Goal: Task Accomplishment & Management: Use online tool/utility

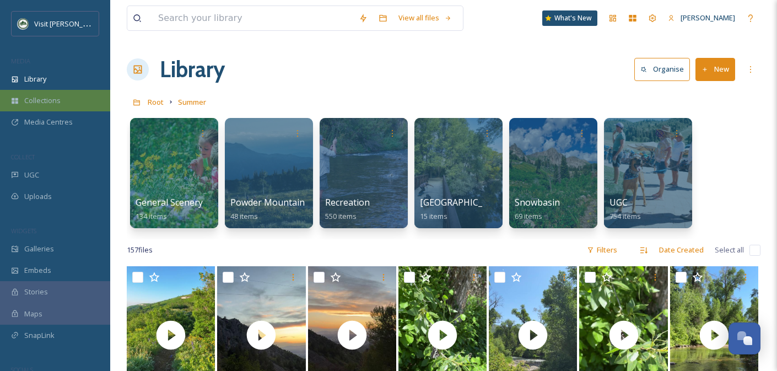
scroll to position [1192, 0]
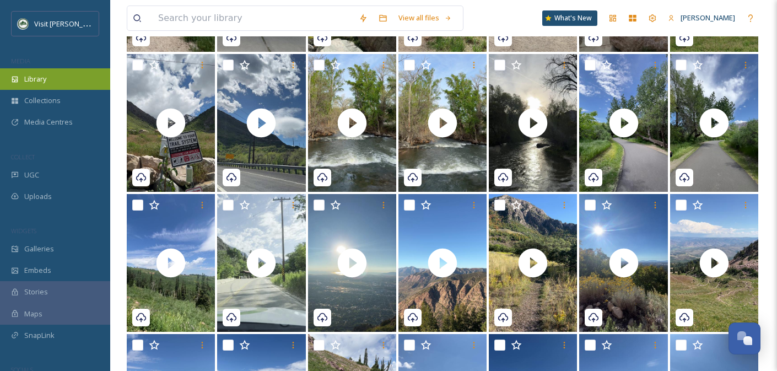
click at [50, 79] on div "Library" at bounding box center [55, 78] width 110 height 21
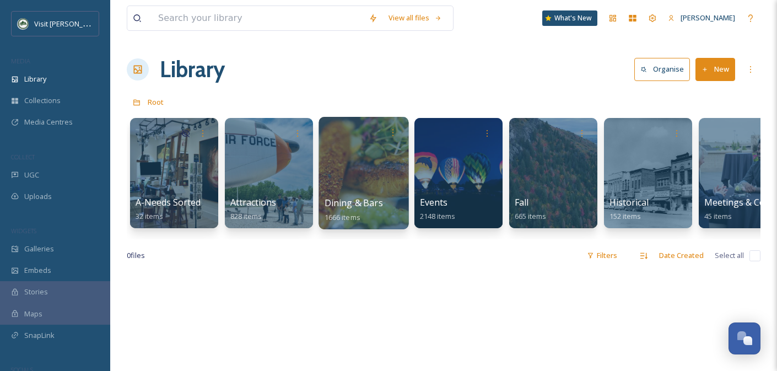
scroll to position [0, 693]
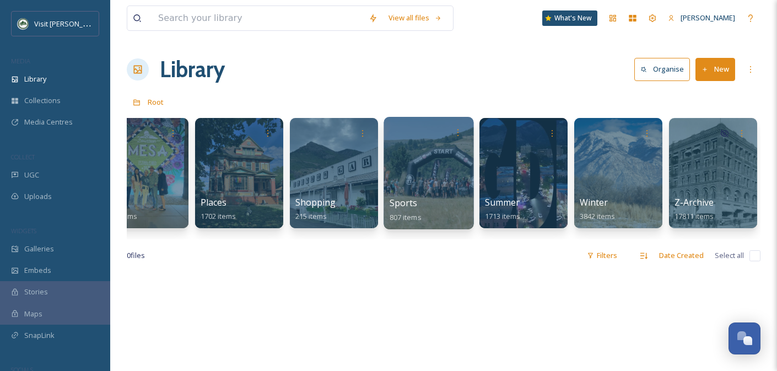
click at [427, 180] on div at bounding box center [429, 173] width 90 height 112
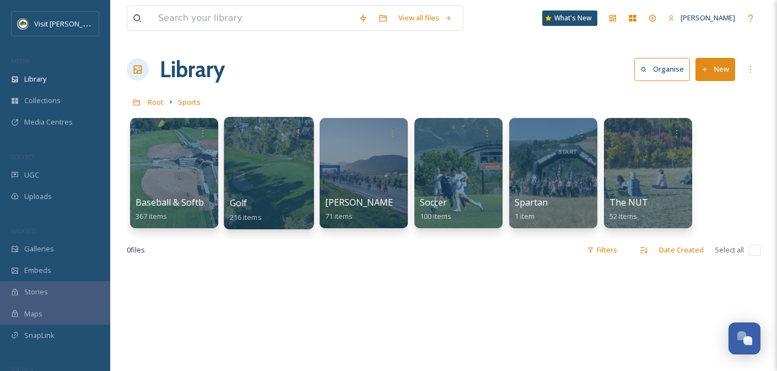
click at [263, 178] on div at bounding box center [269, 173] width 90 height 112
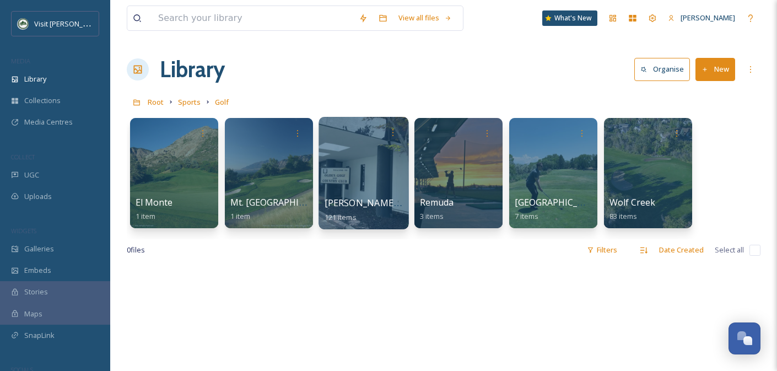
click at [370, 195] on div at bounding box center [364, 173] width 90 height 112
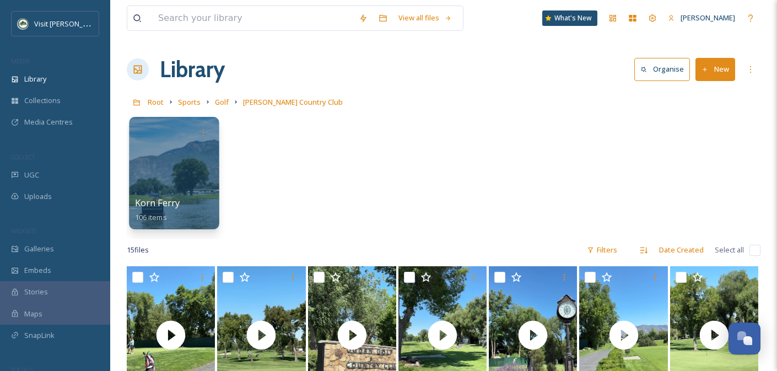
click at [177, 144] on div at bounding box center [174, 173] width 90 height 112
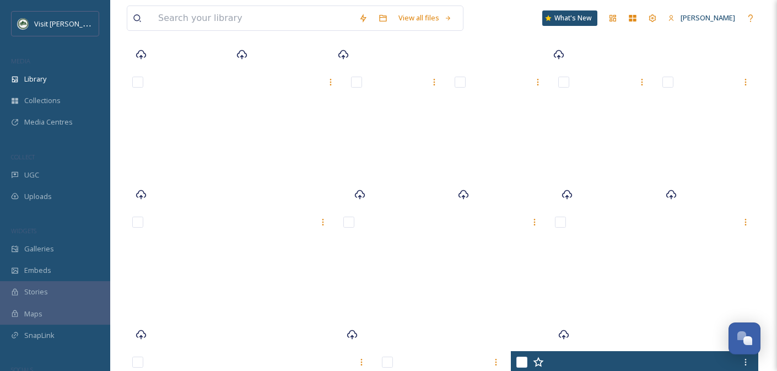
scroll to position [1052, 0]
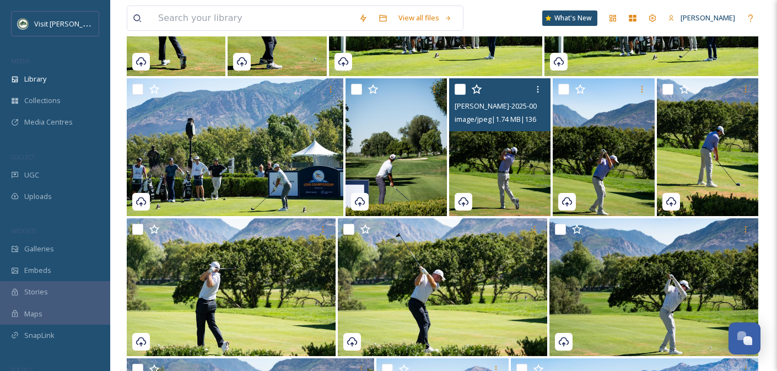
click at [459, 90] on input "checkbox" at bounding box center [460, 89] width 11 height 11
checkbox input "true"
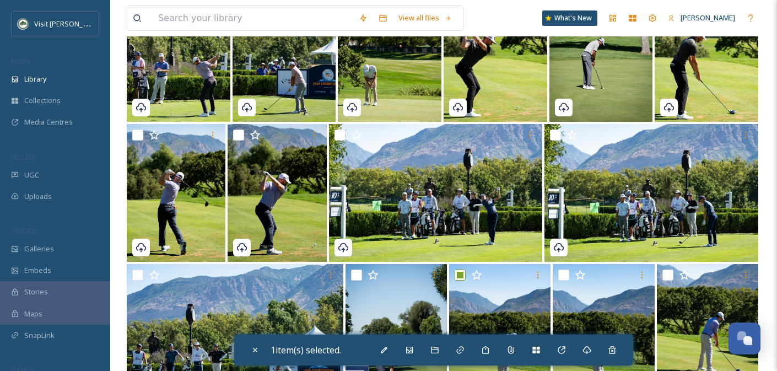
scroll to position [866, 0]
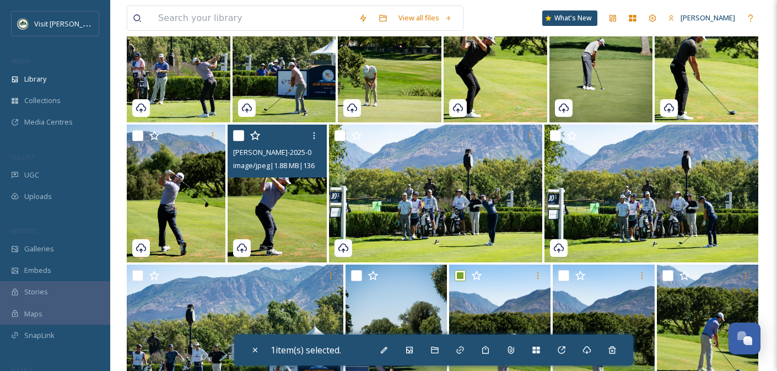
click at [236, 136] on input "checkbox" at bounding box center [238, 135] width 11 height 11
checkbox input "true"
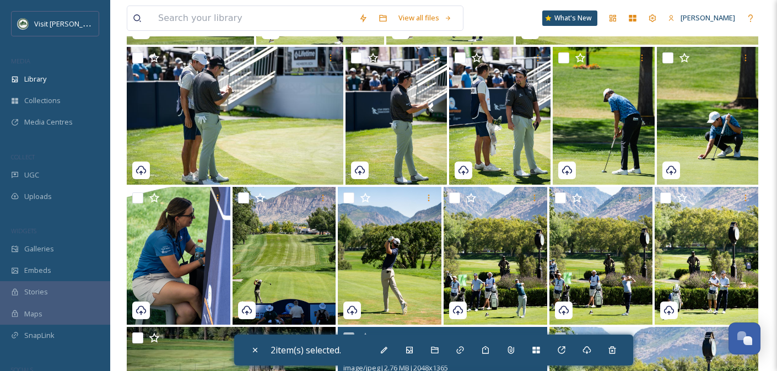
scroll to position [385, 0]
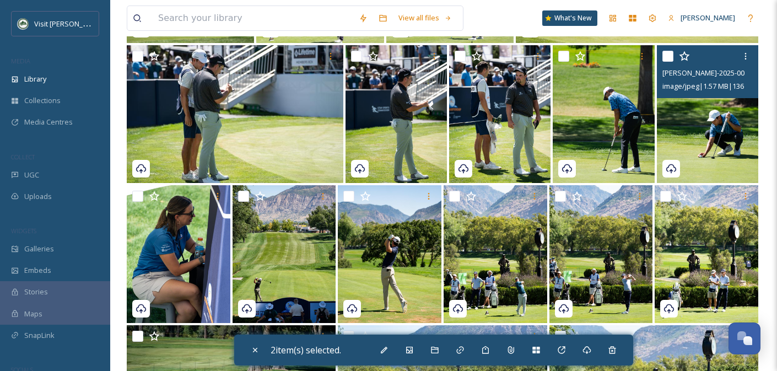
click at [667, 58] on input "checkbox" at bounding box center [667, 56] width 11 height 11
checkbox input "true"
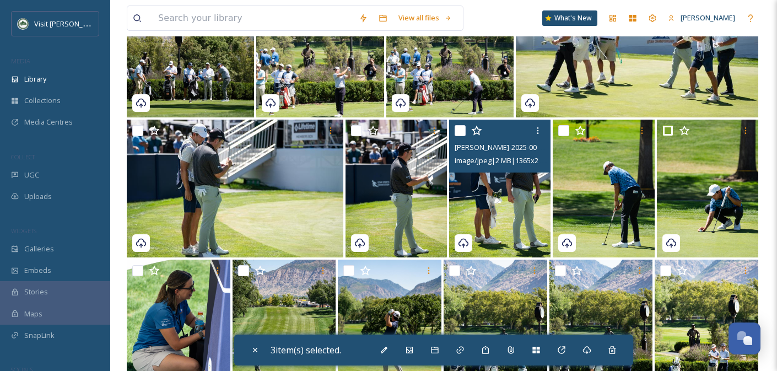
scroll to position [310, 0]
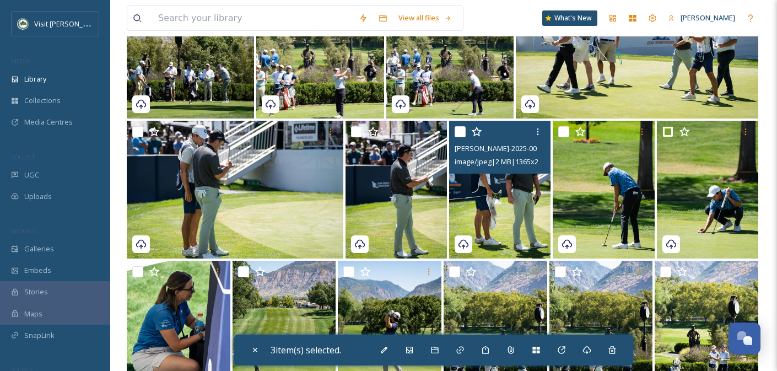
click at [459, 131] on input "checkbox" at bounding box center [460, 131] width 11 height 11
checkbox input "true"
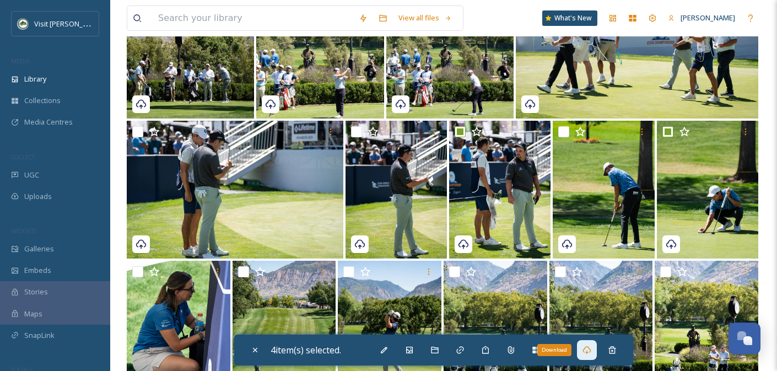
click at [585, 353] on icon at bounding box center [587, 350] width 9 height 9
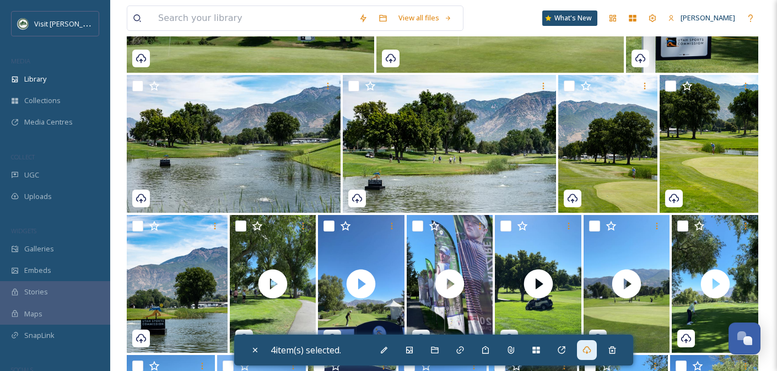
scroll to position [2316, 0]
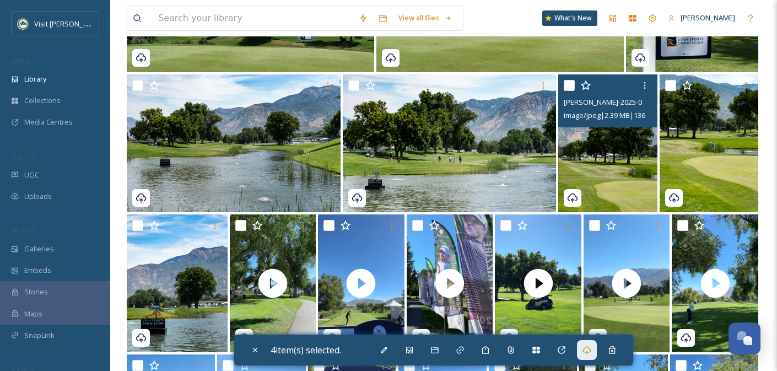
click at [571, 84] on input "checkbox" at bounding box center [569, 85] width 11 height 11
checkbox input "true"
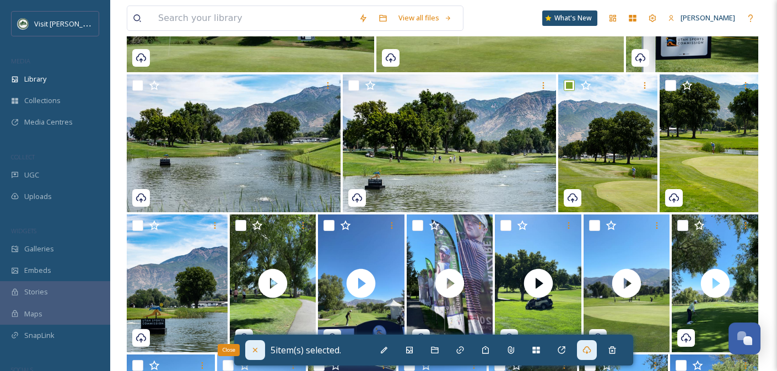
click at [250, 355] on div "Close" at bounding box center [255, 350] width 20 height 20
checkbox input "false"
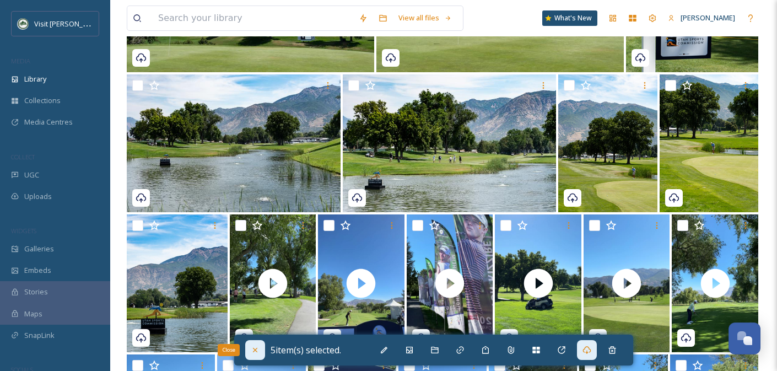
checkbox input "false"
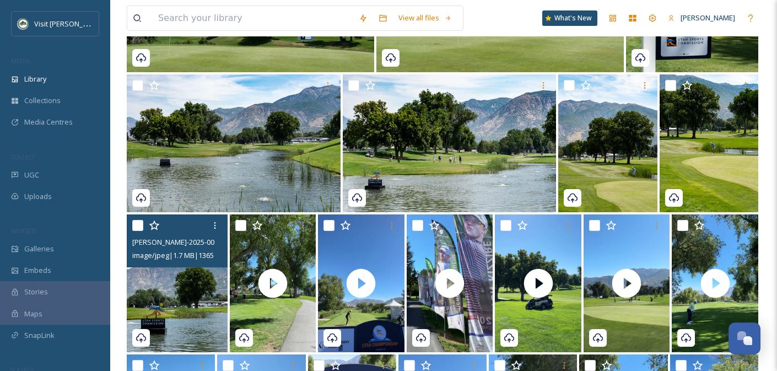
click at [139, 225] on input "checkbox" at bounding box center [137, 225] width 11 height 11
checkbox input "true"
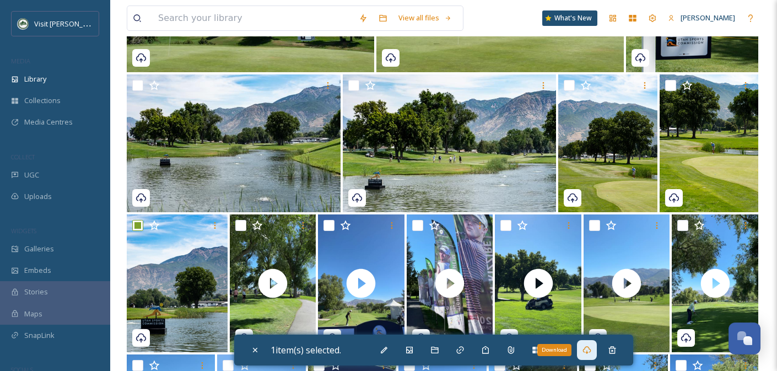
click at [587, 353] on icon at bounding box center [587, 350] width 9 height 9
